Goal: Task Accomplishment & Management: Manage account settings

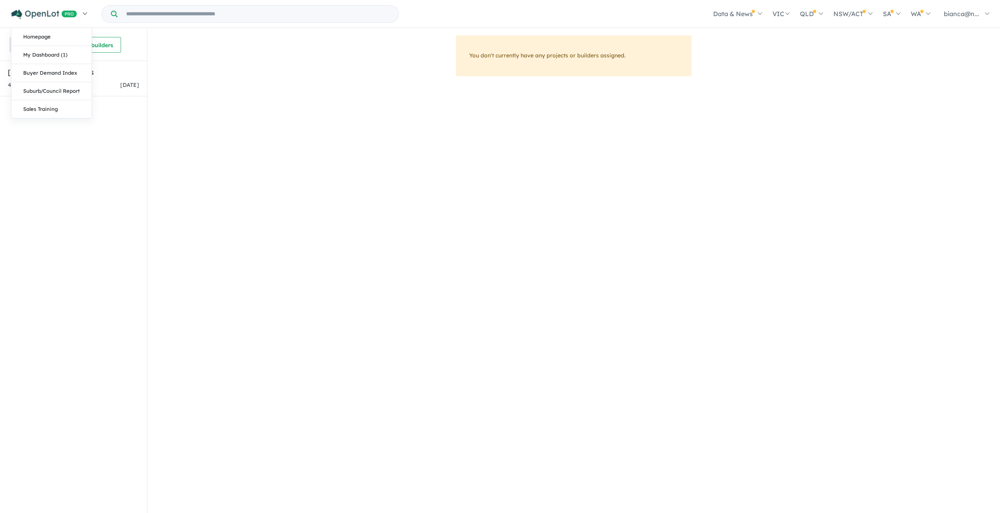
click at [38, 20] on link at bounding box center [49, 13] width 86 height 27
click at [39, 53] on link "My Dashboard (1)" at bounding box center [51, 55] width 80 height 18
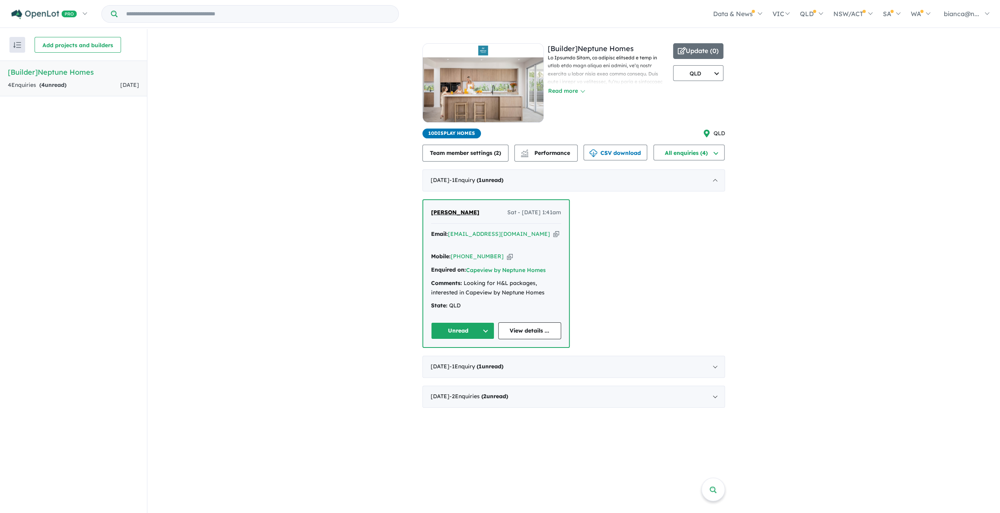
click at [485, 322] on button "Unread" at bounding box center [462, 330] width 63 height 17
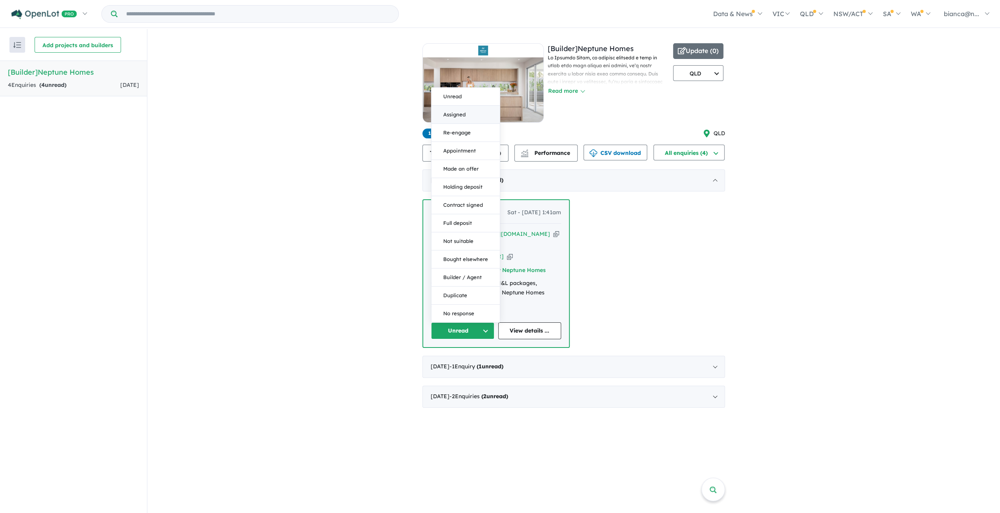
click at [470, 106] on button "Assigned" at bounding box center [465, 115] width 68 height 18
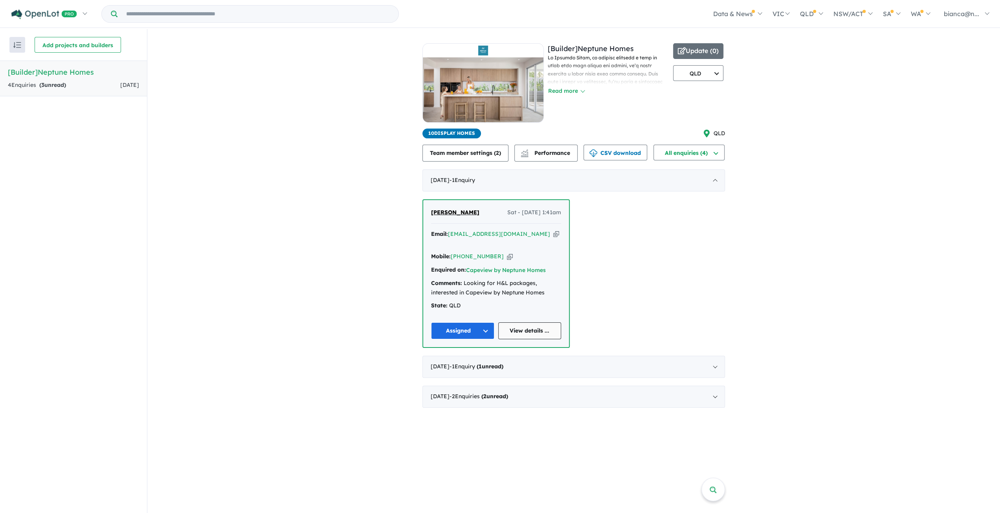
click at [532, 323] on link "View details ..." at bounding box center [529, 330] width 63 height 17
click at [484, 324] on button "Assigned" at bounding box center [462, 330] width 63 height 17
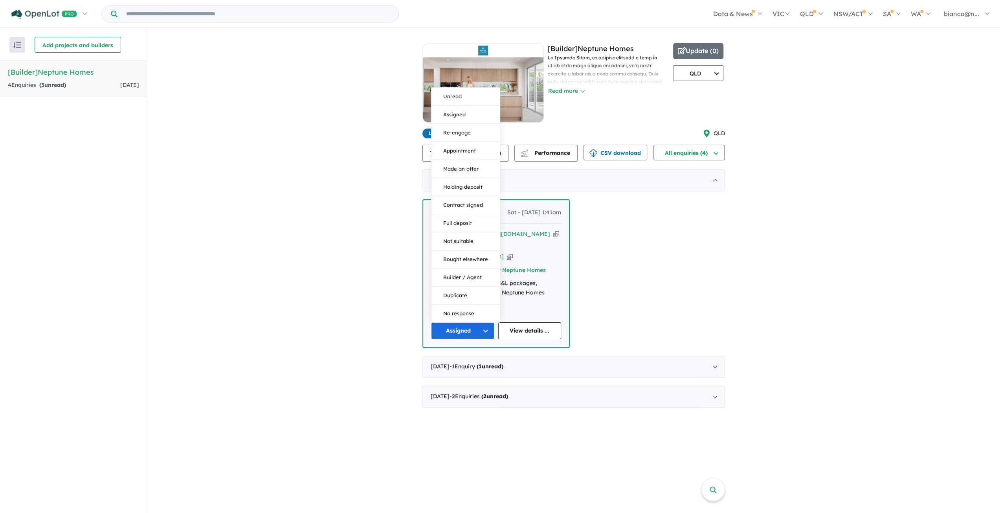
click at [707, 266] on div "Kerri-Ann Dean Sat - 11/10/2025, 1:41am Email: cherry_17585@hotmail.com Copied!…" at bounding box center [573, 273] width 302 height 148
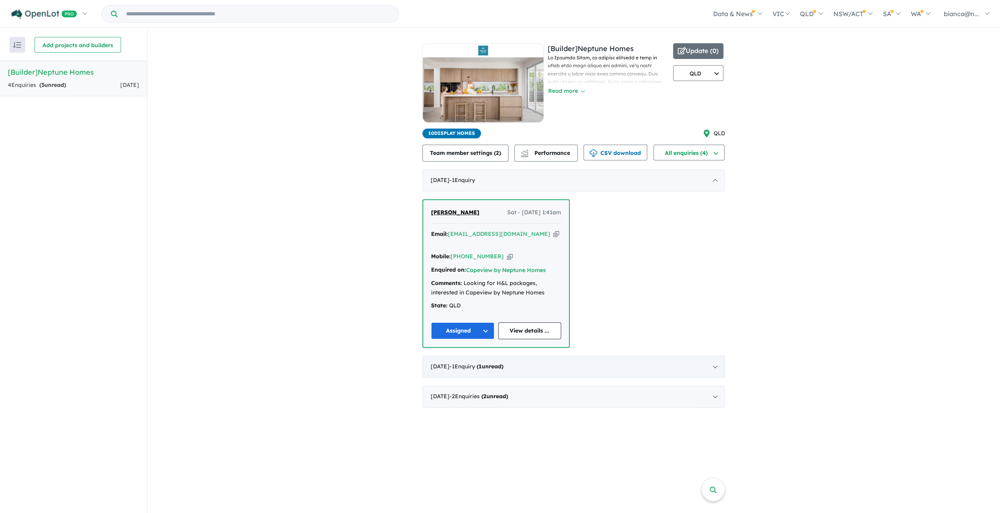
click at [570, 357] on div "September 2025 - 1 Enquir y ( 1 unread)" at bounding box center [573, 367] width 302 height 22
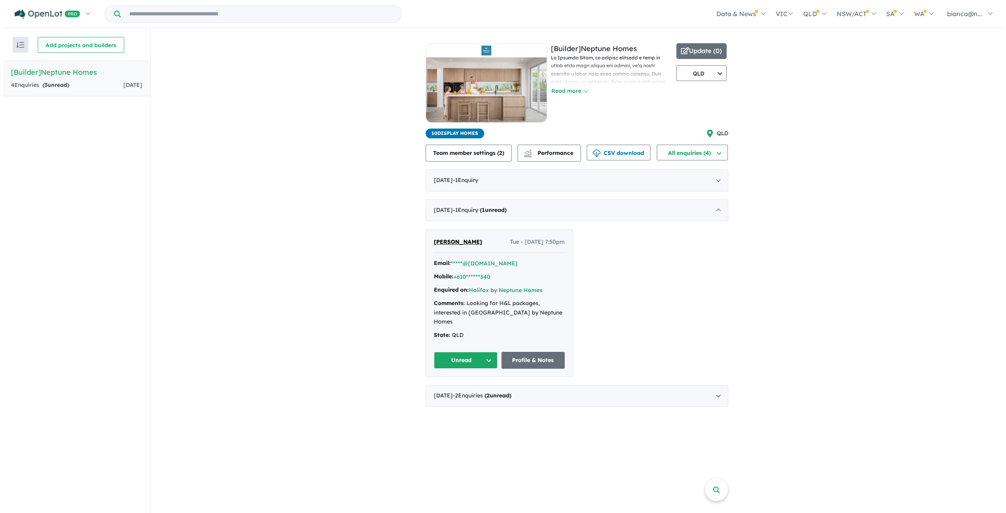
scroll to position [1, 0]
click at [473, 351] on button "Unread" at bounding box center [463, 359] width 64 height 17
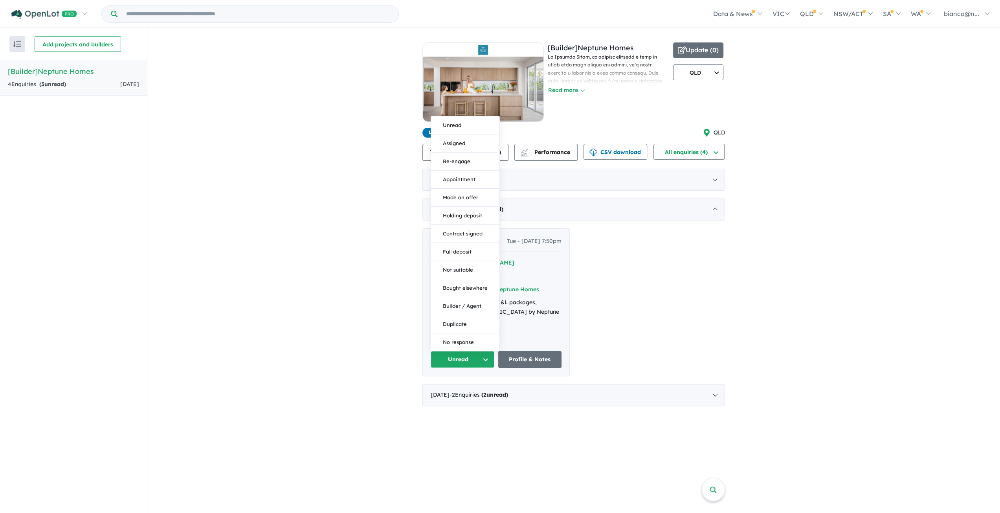
click at [622, 304] on div "Salena Lugg Tue - 23/09/2025, 7:50pm Email: *****@gmail.com Mobile: +610******3…" at bounding box center [573, 302] width 302 height 148
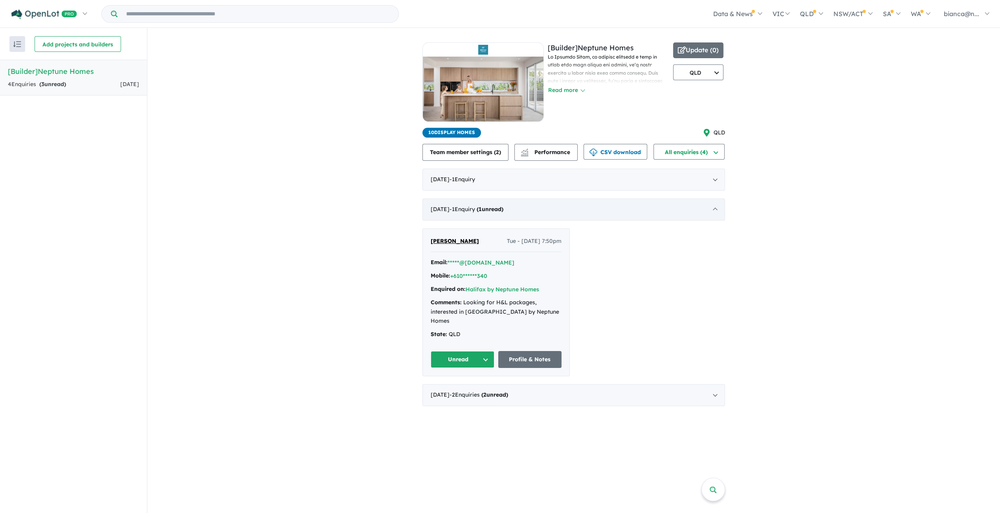
click at [503, 207] on strong "( 1 unread)" at bounding box center [489, 208] width 27 height 7
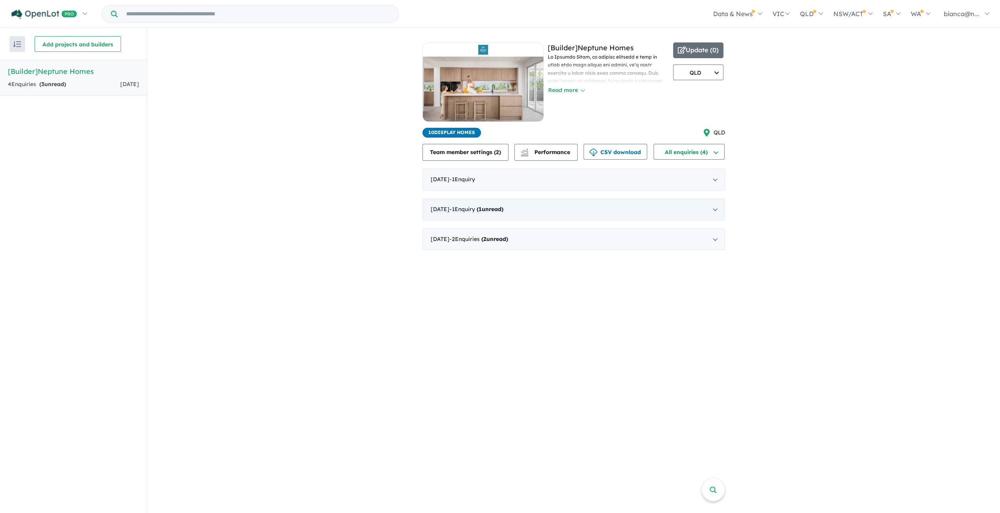
click at [503, 207] on strong "( 1 unread)" at bounding box center [489, 208] width 27 height 7
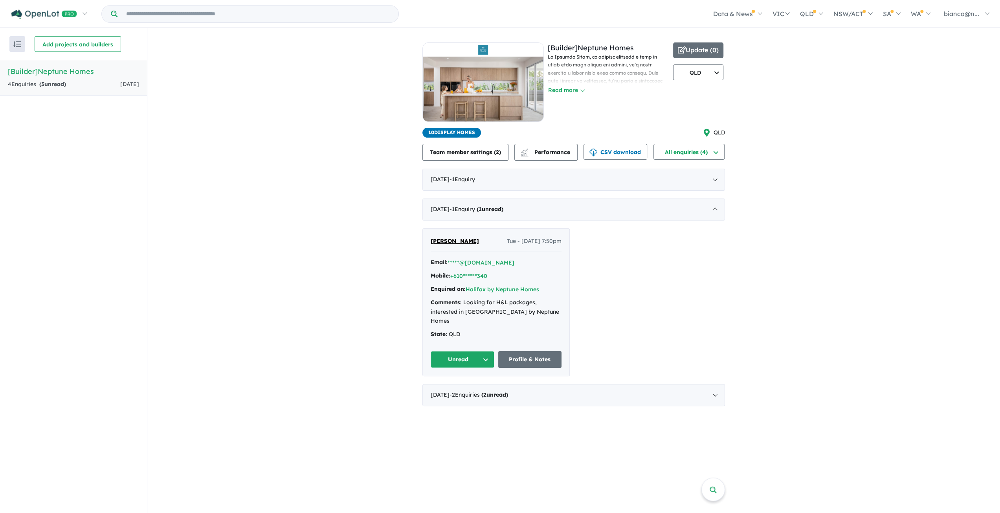
click at [475, 351] on button "Unread" at bounding box center [463, 359] width 64 height 17
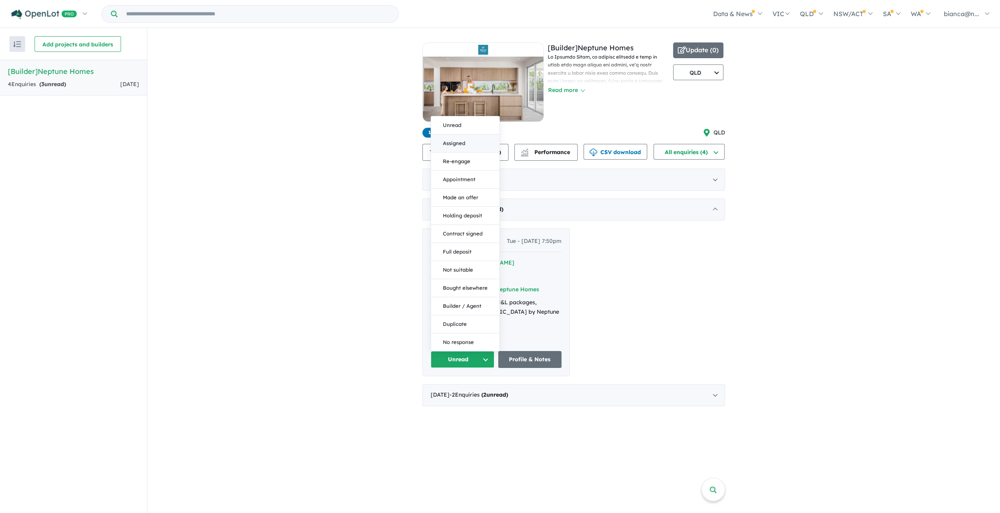
click at [459, 136] on button "Assigned" at bounding box center [465, 143] width 68 height 18
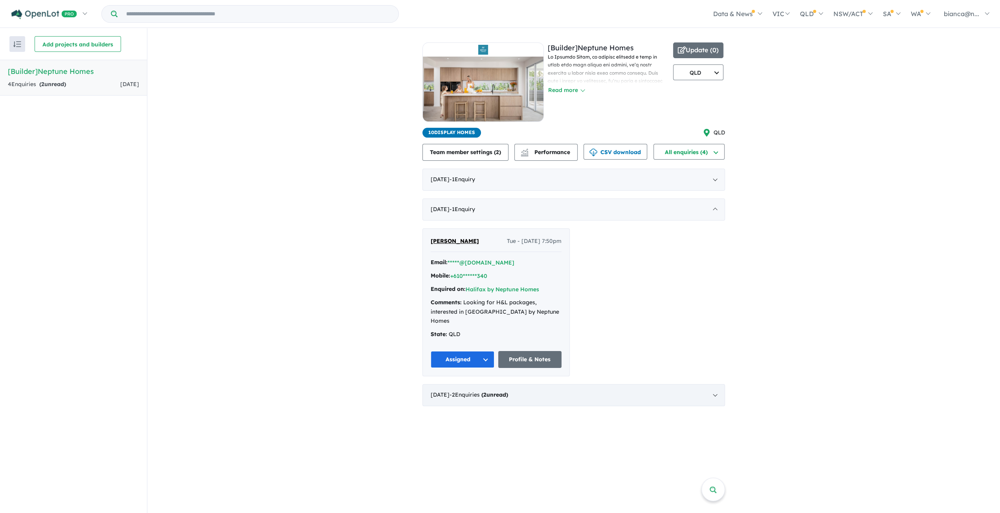
click at [502, 384] on div "July 2025 - 2 Enquir ies ( 2 unread)" at bounding box center [573, 395] width 302 height 22
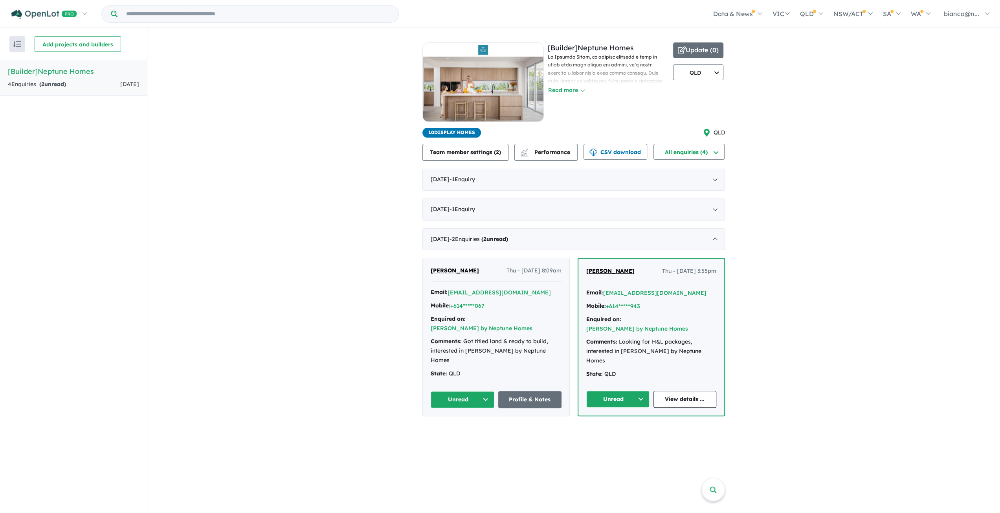
click at [476, 391] on button "Unread" at bounding box center [463, 399] width 64 height 17
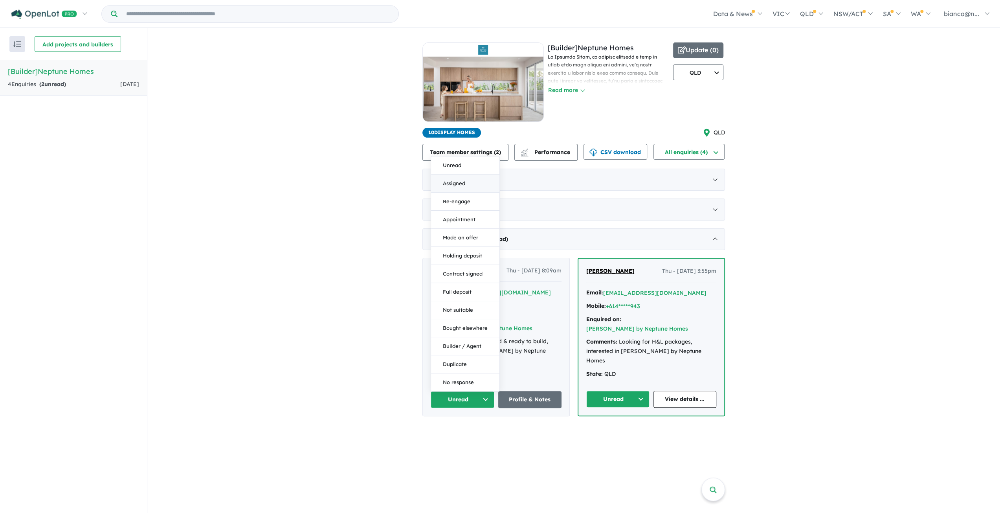
click at [462, 174] on button "Assigned" at bounding box center [465, 183] width 68 height 18
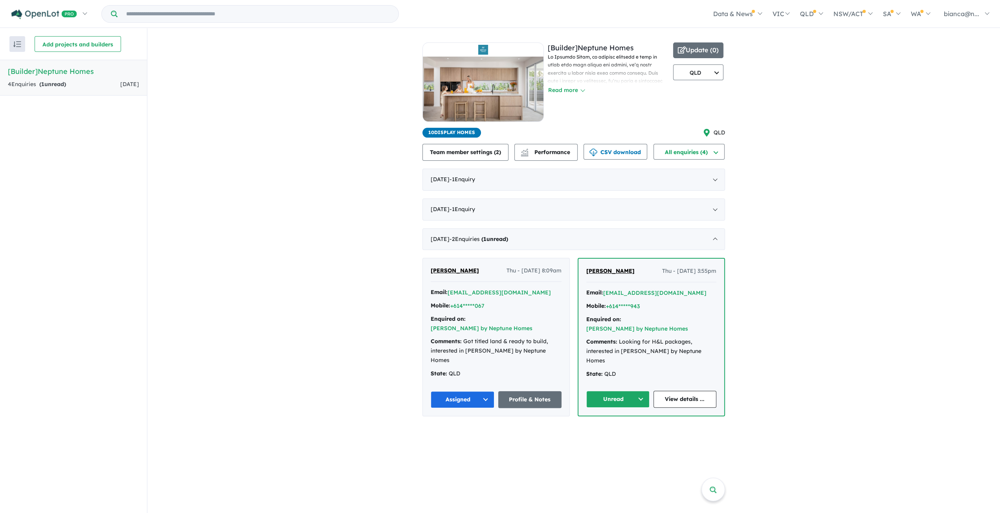
click at [612, 390] on button "Unread" at bounding box center [617, 398] width 63 height 17
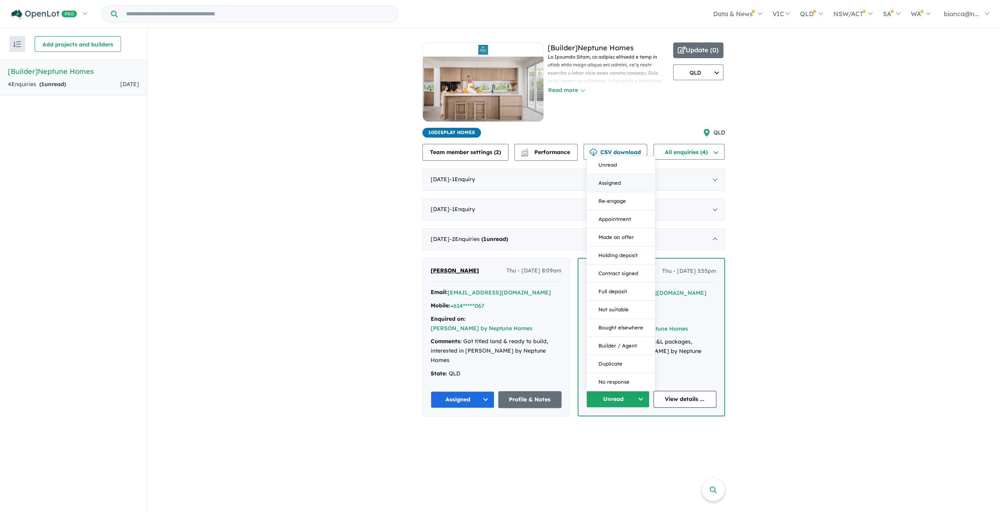
click at [638, 174] on button "Assigned" at bounding box center [620, 183] width 68 height 18
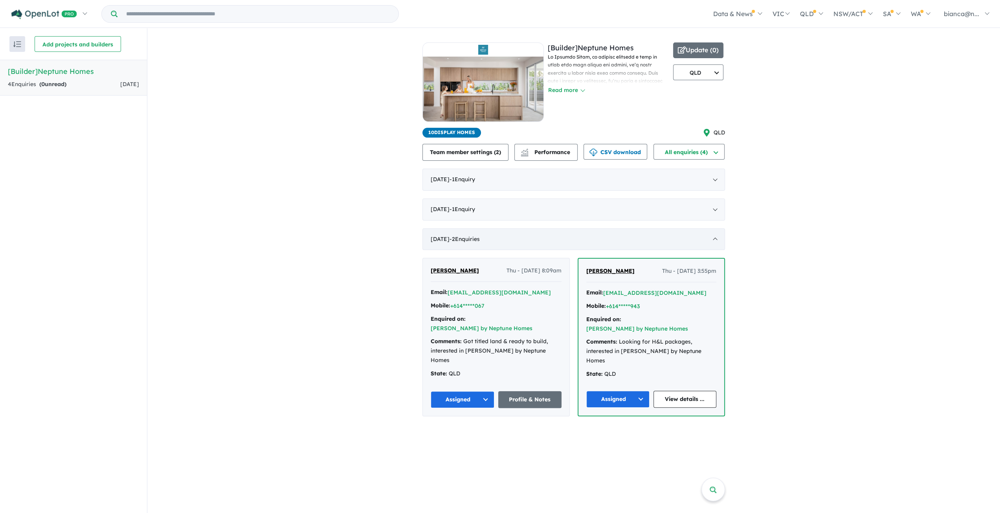
click at [494, 235] on div "July 2025 - 2 Enquir ies ( 0 unread)" at bounding box center [573, 239] width 302 height 22
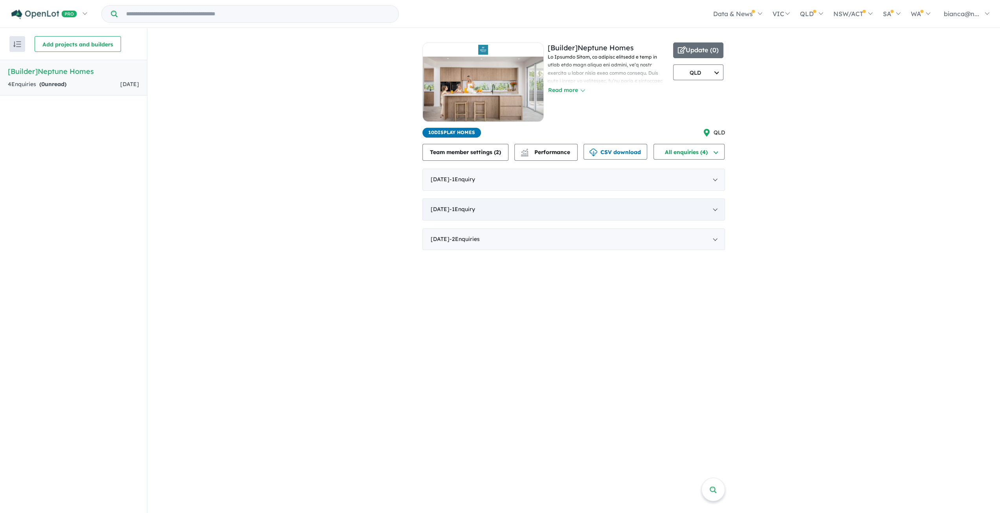
click at [504, 216] on div "September 2025 - 1 Enquir y ( 0 unread)" at bounding box center [573, 209] width 302 height 22
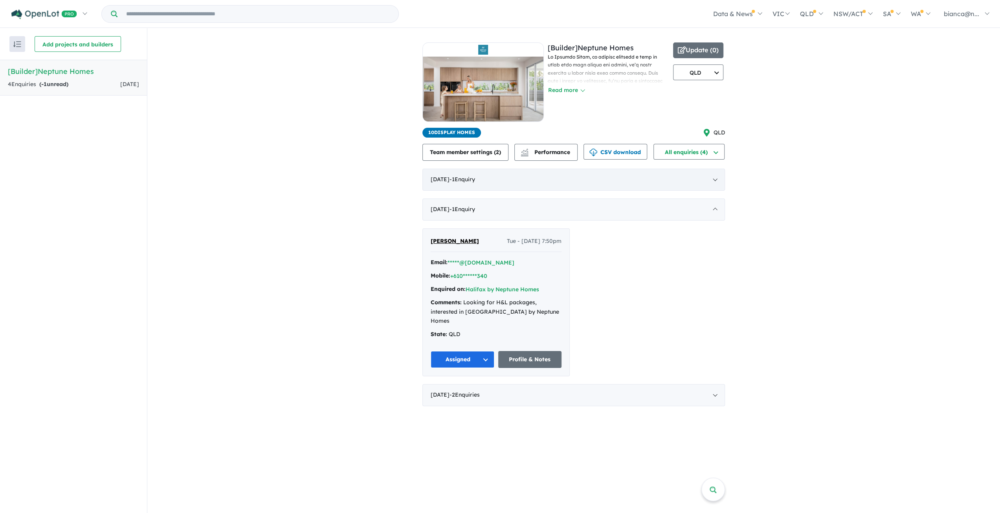
click at [525, 170] on div "October 2025 - 1 Enquir y ( 0 unread)" at bounding box center [573, 180] width 302 height 22
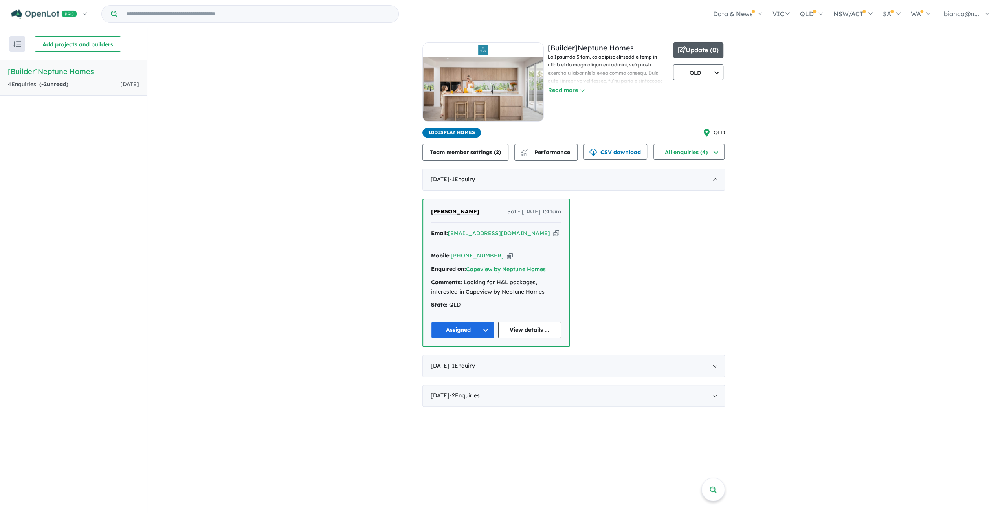
click at [707, 51] on button "Update ( 0 )" at bounding box center [698, 50] width 50 height 16
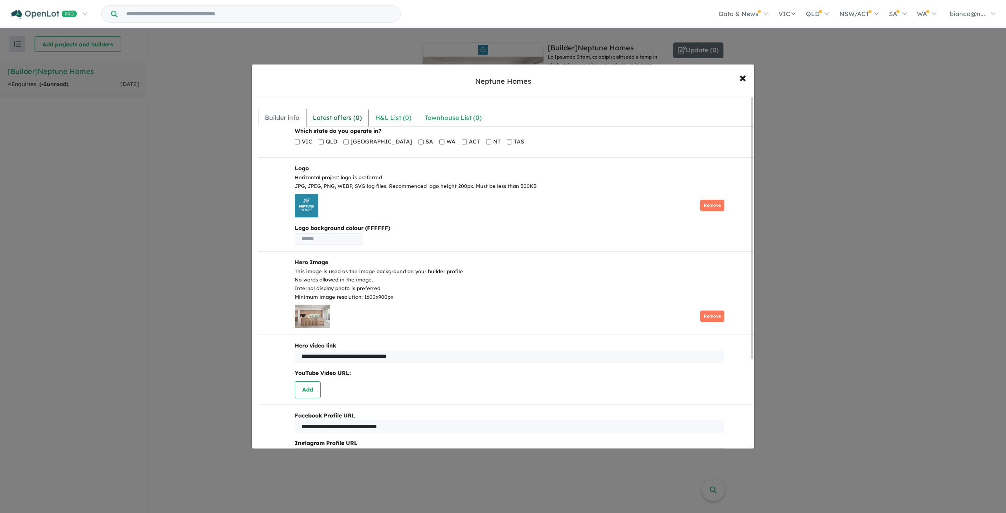
click at [330, 120] on div "Latest offers ( 0 )" at bounding box center [337, 117] width 49 height 11
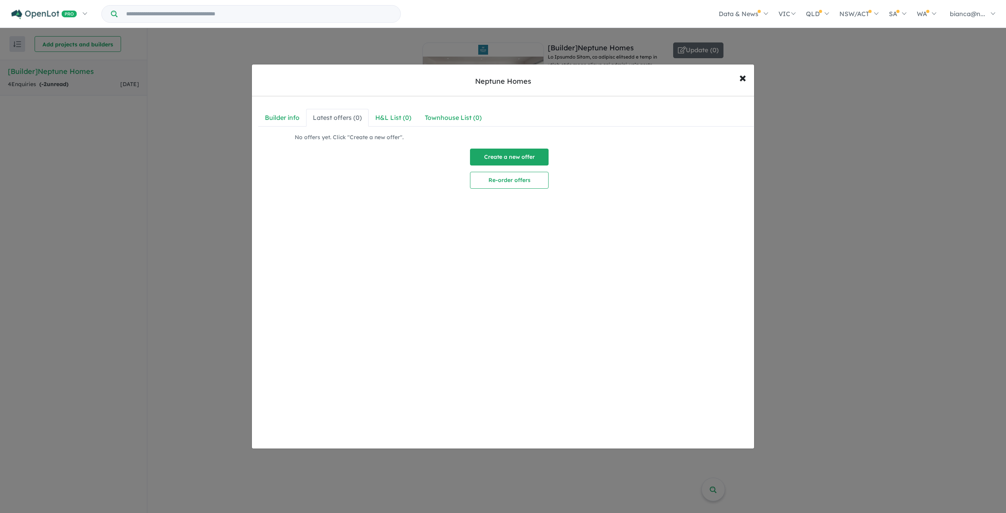
click at [500, 159] on button "Create a new offer" at bounding box center [509, 156] width 79 height 17
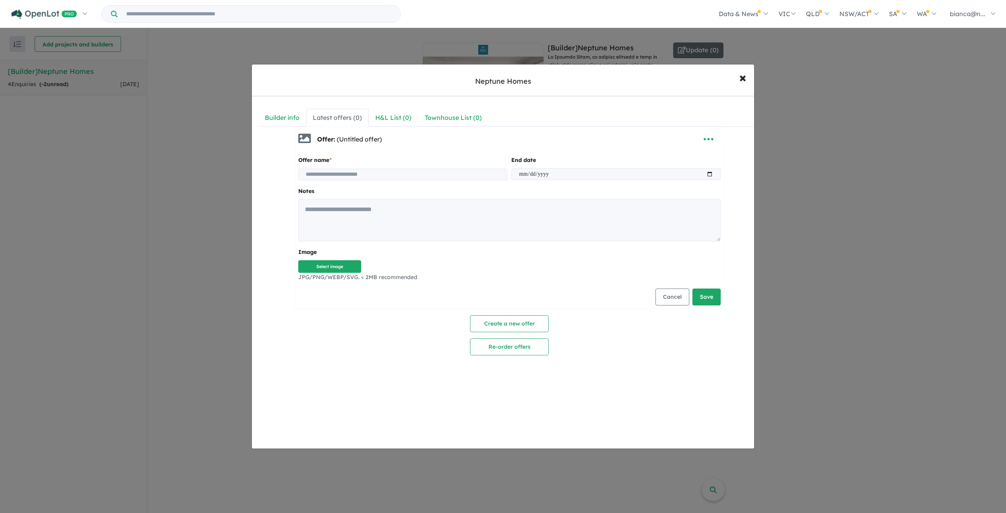
click at [359, 179] on input at bounding box center [402, 175] width 209 height 12
click at [564, 167] on div "End date" at bounding box center [615, 167] width 213 height 26
click at [565, 170] on input "date" at bounding box center [615, 174] width 209 height 12
click at [704, 173] on input "date" at bounding box center [615, 174] width 209 height 12
click at [707, 173] on input "date" at bounding box center [615, 174] width 209 height 12
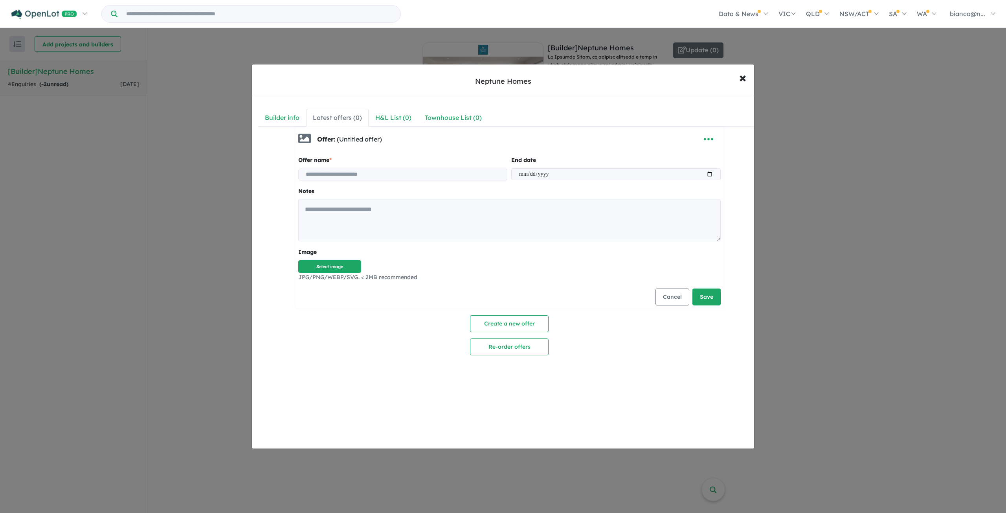
click at [707, 173] on input "date" at bounding box center [615, 174] width 209 height 12
click at [618, 417] on div "**********" at bounding box center [506, 275] width 508 height 358
drag, startPoint x: 293, startPoint y: 156, endPoint x: 361, endPoint y: 165, distance: 68.9
click at [361, 165] on li "Offer: (Untitled offer) Offer name * End date Notes Image Select image JPG/PNG/…" at bounding box center [509, 217] width 429 height 182
click at [361, 165] on div "Offer name *" at bounding box center [402, 167] width 213 height 26
